Goal: Task Accomplishment & Management: Manage account settings

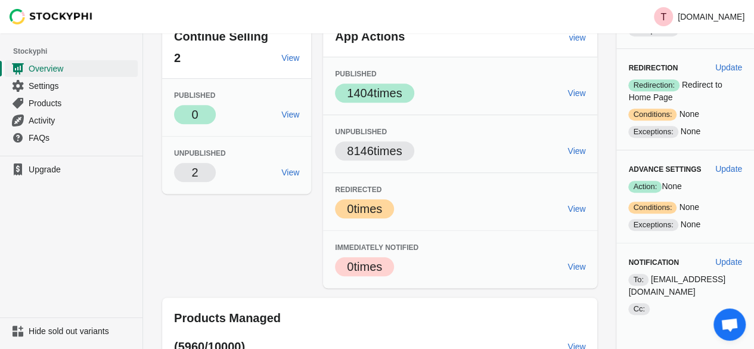
scroll to position [283, 0]
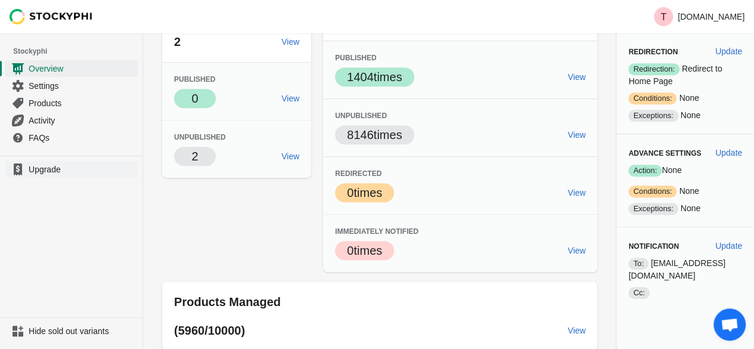
click at [30, 174] on link "Upgrade" at bounding box center [71, 169] width 133 height 17
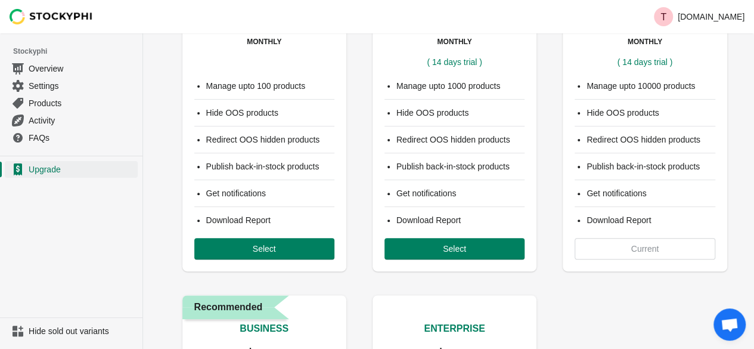
scroll to position [122, 0]
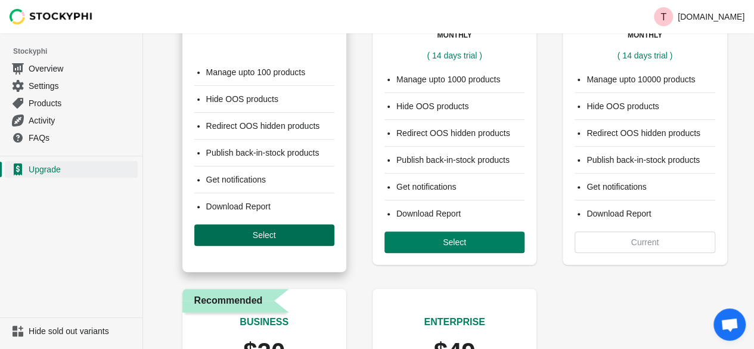
click at [284, 227] on button "Select" at bounding box center [264, 234] width 140 height 21
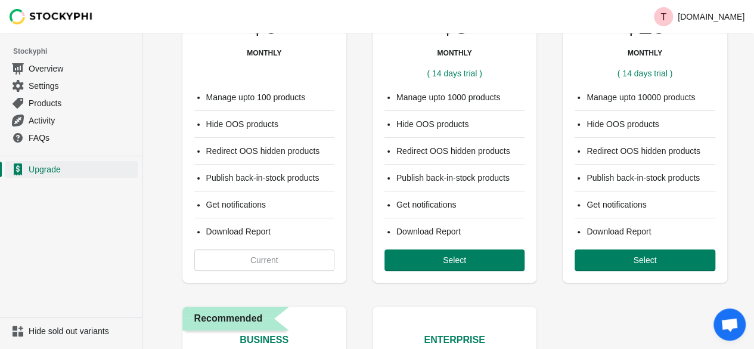
scroll to position [56, 0]
